Goal: Entertainment & Leisure: Consume media (video, audio)

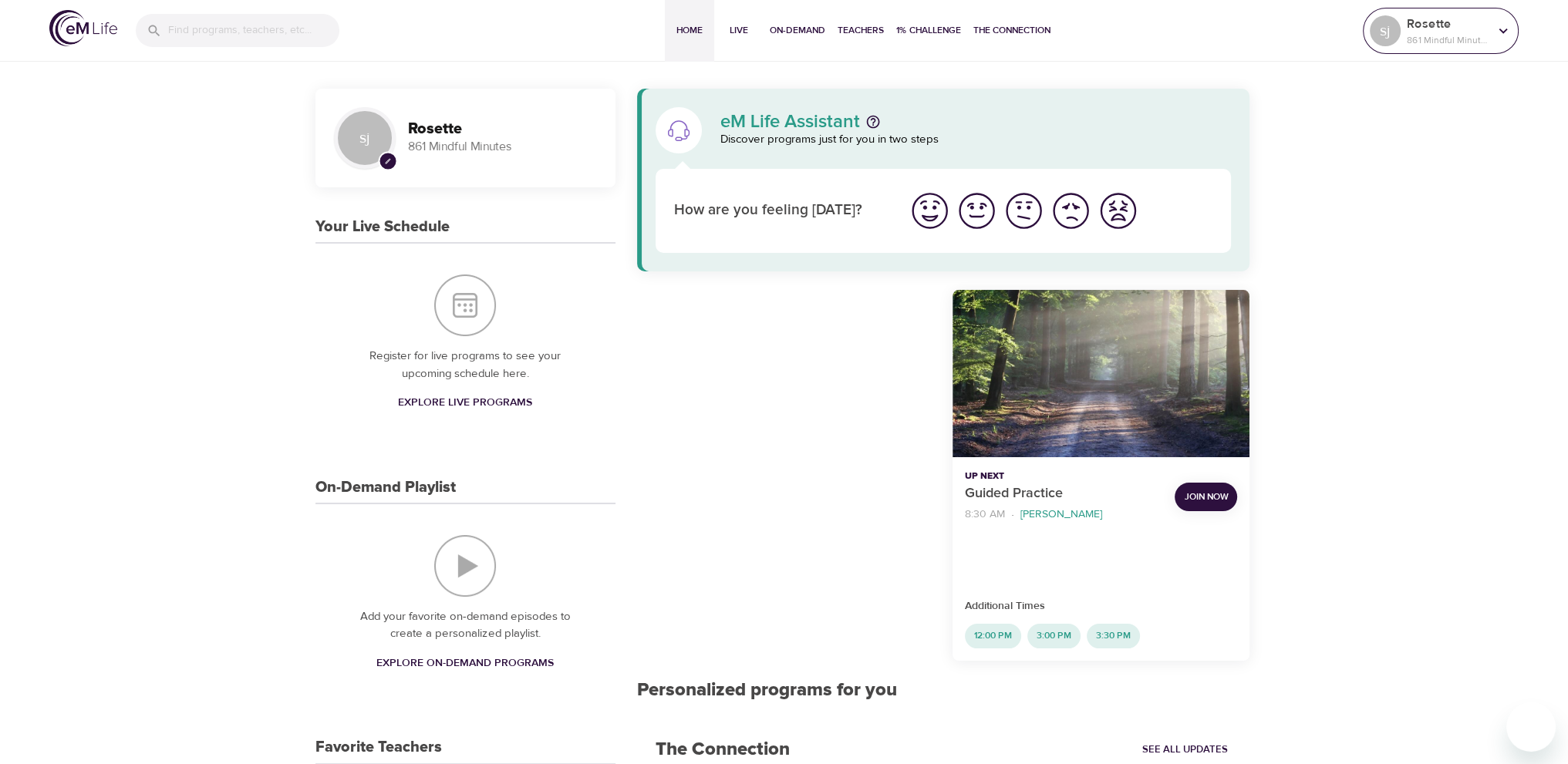
click at [1460, 40] on p "861 Mindful Minutes" at bounding box center [1447, 40] width 82 height 14
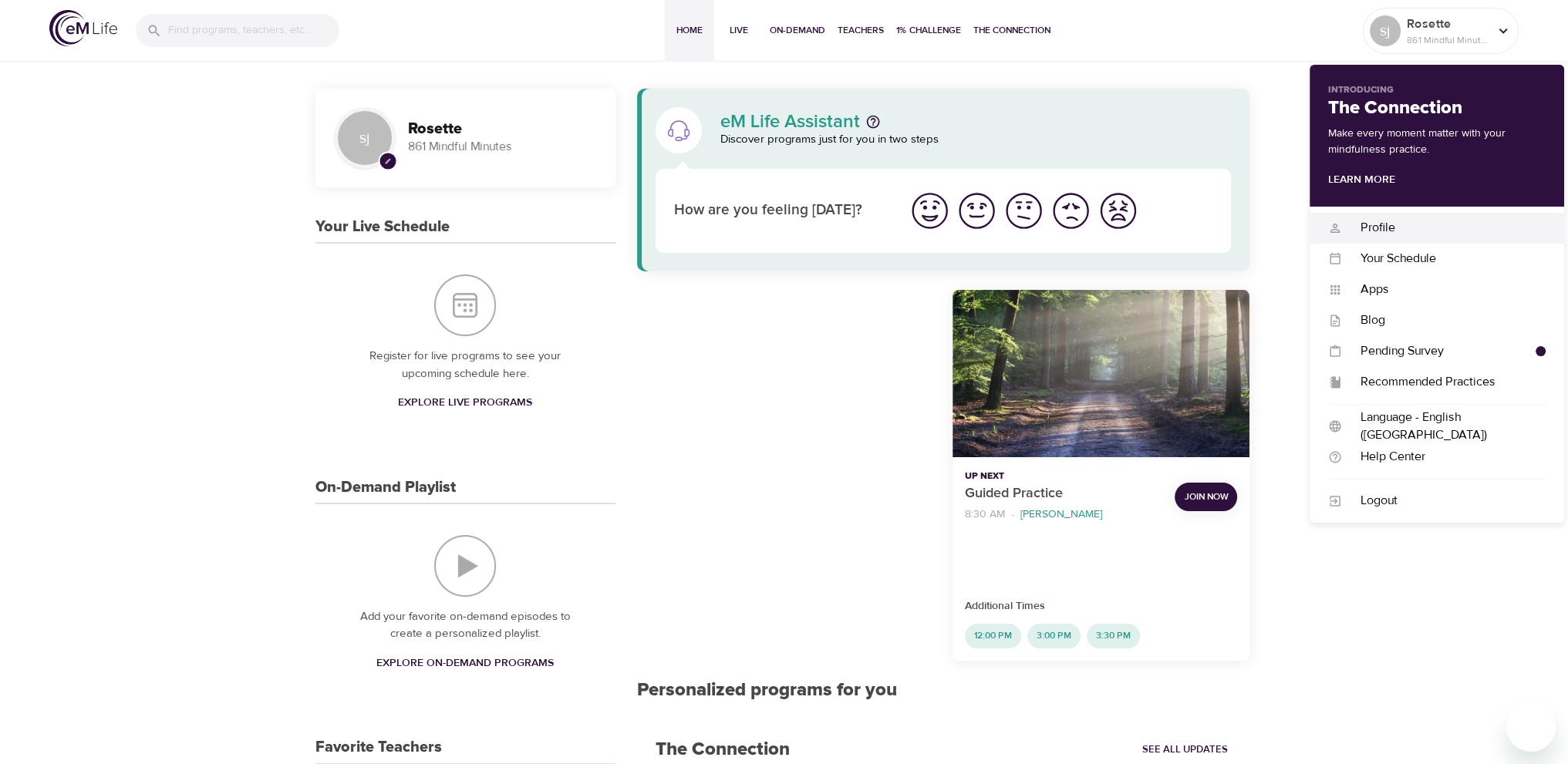
click at [1398, 231] on div "Profile" at bounding box center [1444, 228] width 204 height 18
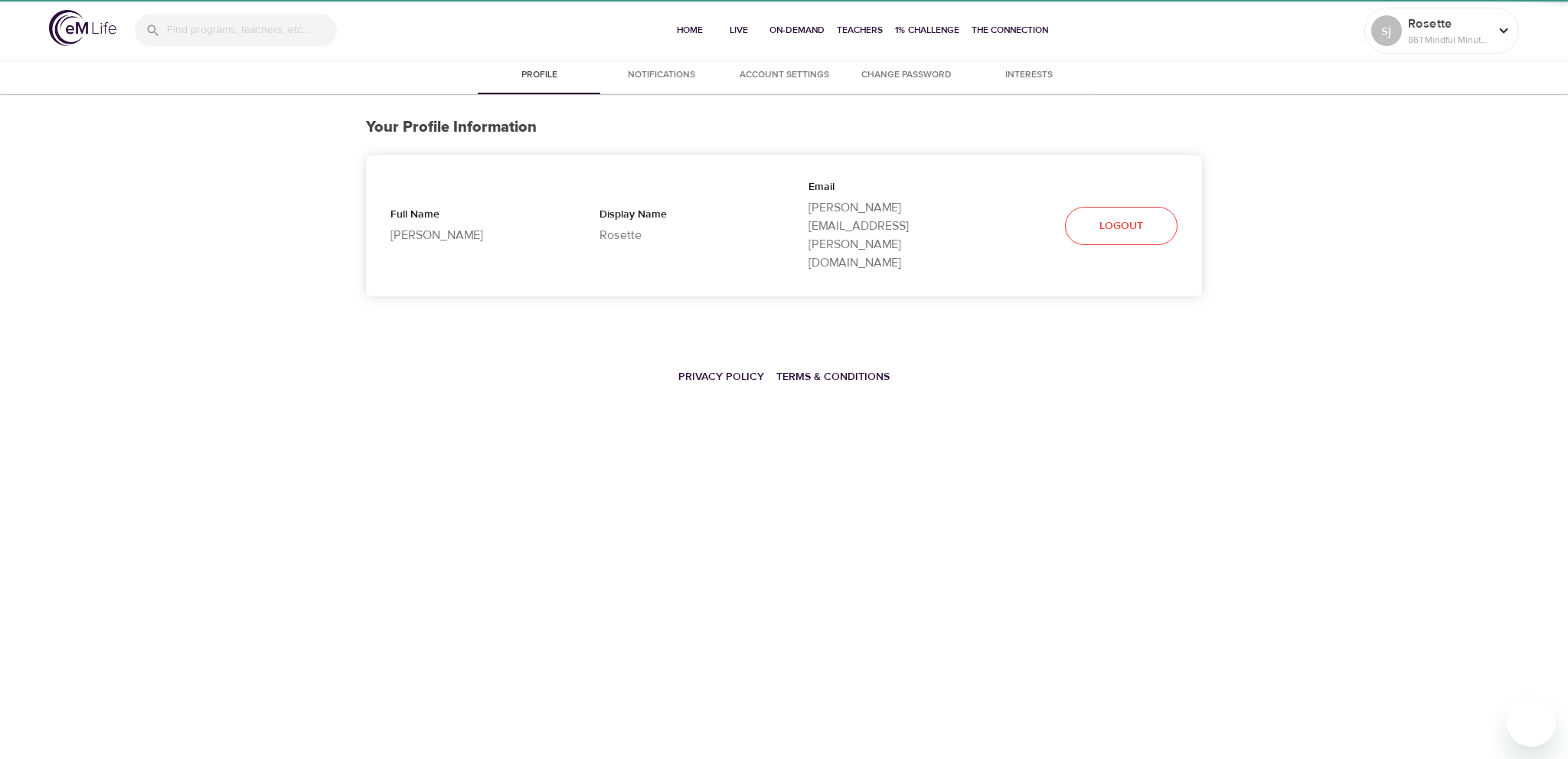
select select "10"
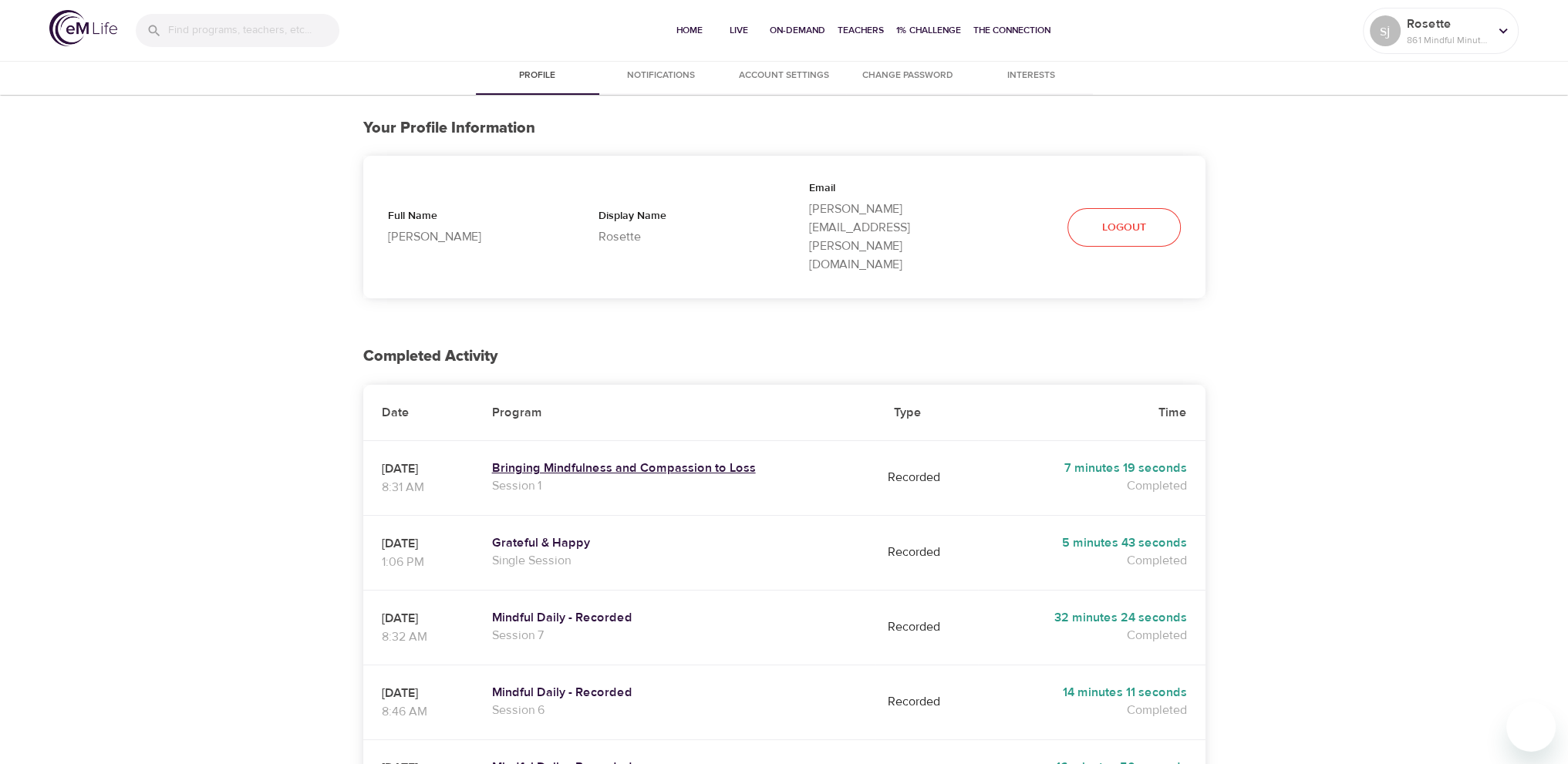
click at [729, 460] on h5 "Bringing Mindfulness and Compassion to Loss" at bounding box center [674, 468] width 364 height 16
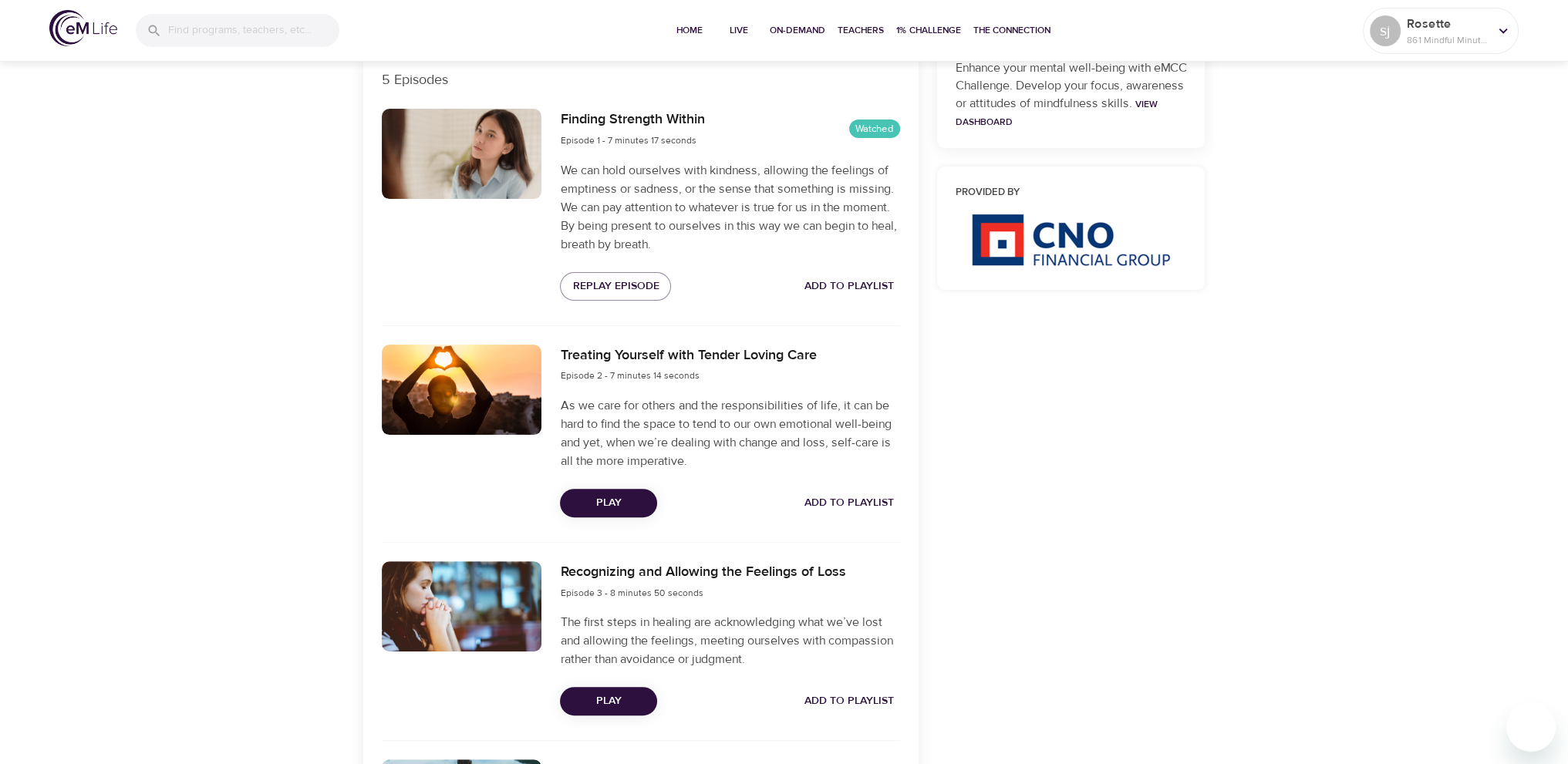
scroll to position [540, 0]
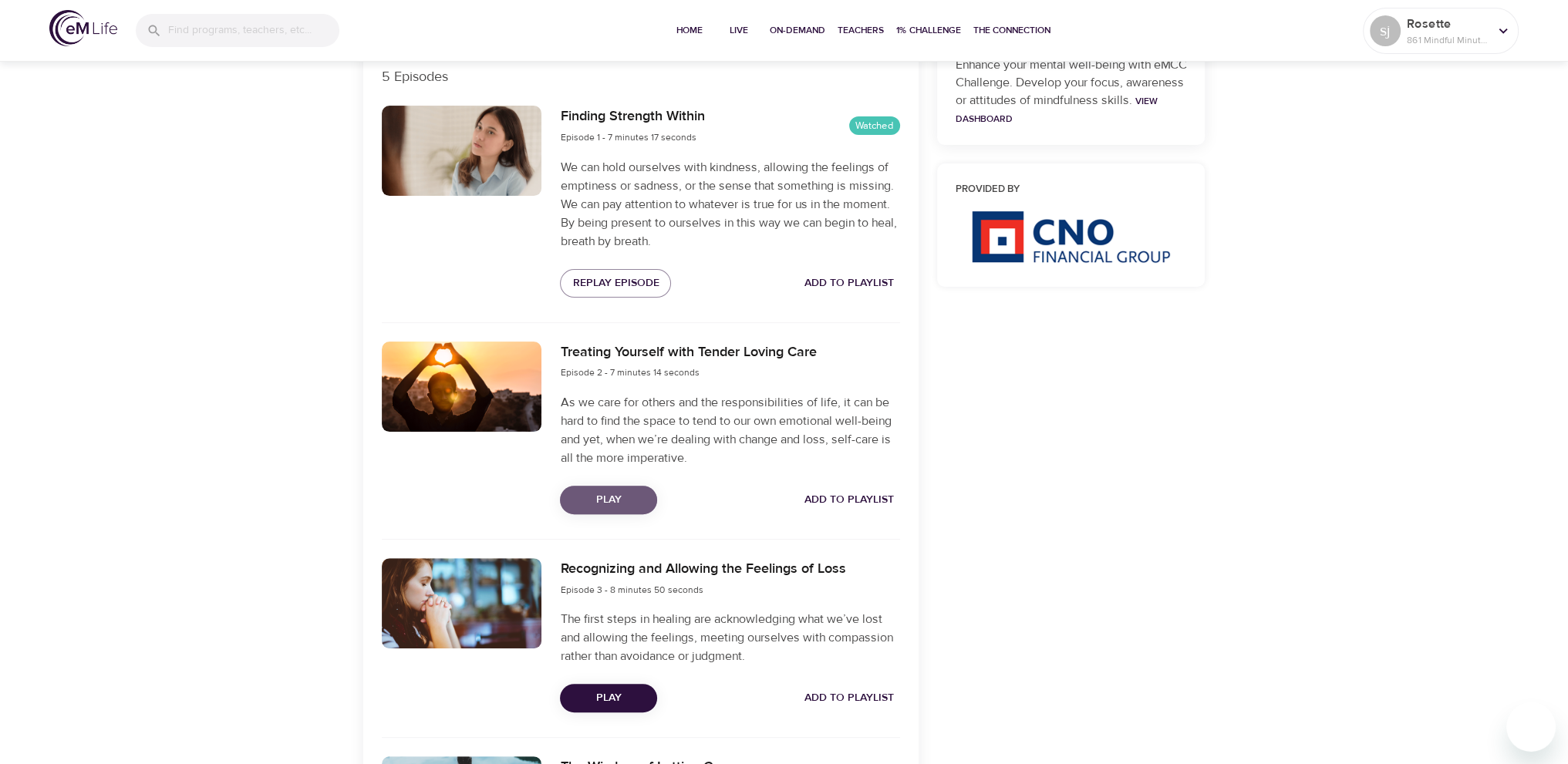
click at [636, 499] on span "Play" at bounding box center [608, 499] width 73 height 19
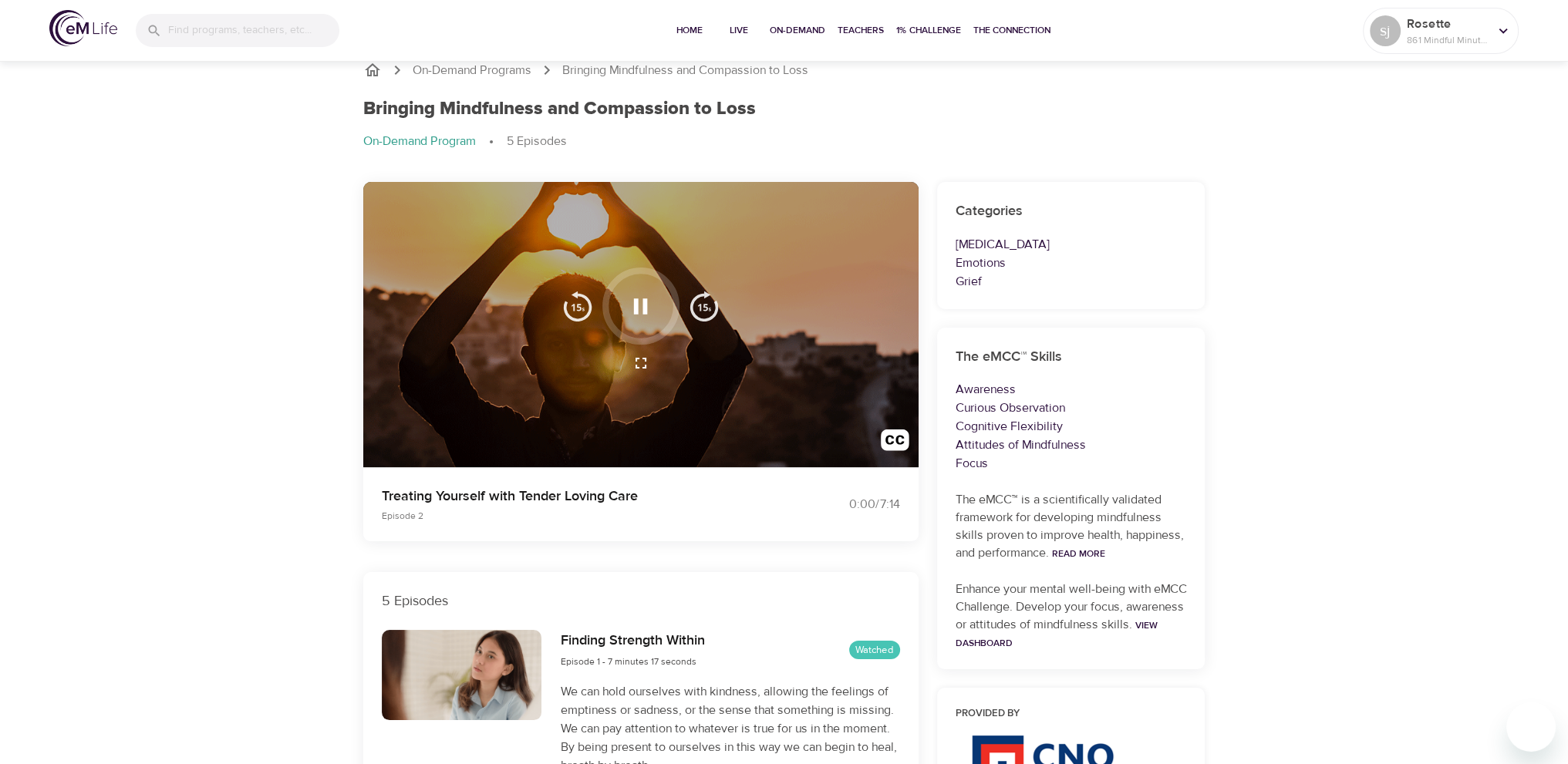
scroll to position [0, 0]
